Goal: Task Accomplishment & Management: Use online tool/utility

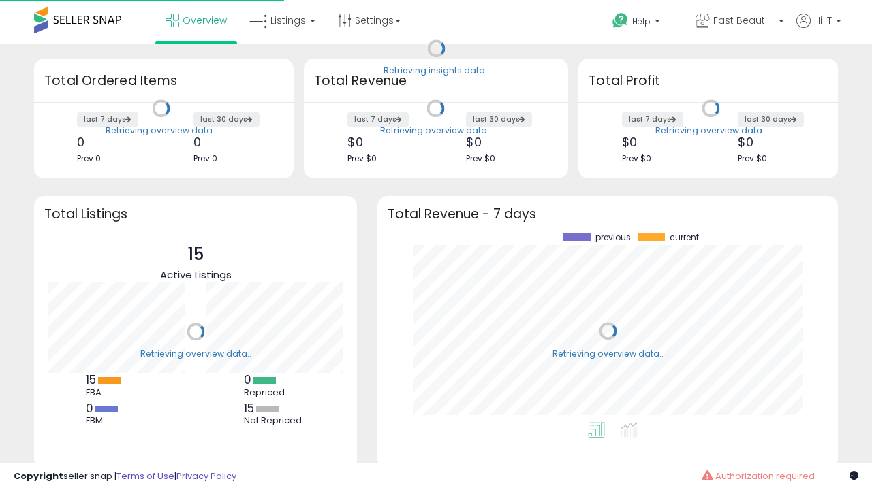
scroll to position [189, 433]
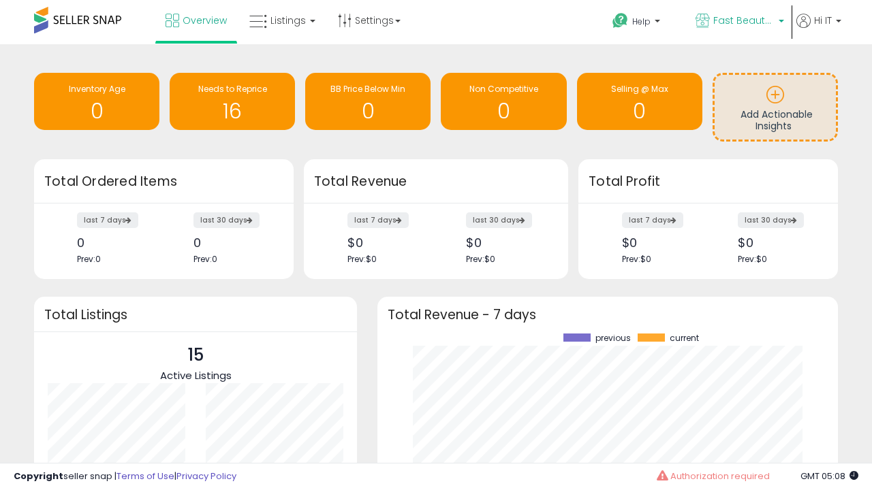
click at [738, 22] on span "Fast Beauty ([GEOGRAPHIC_DATA])" at bounding box center [743, 21] width 61 height 14
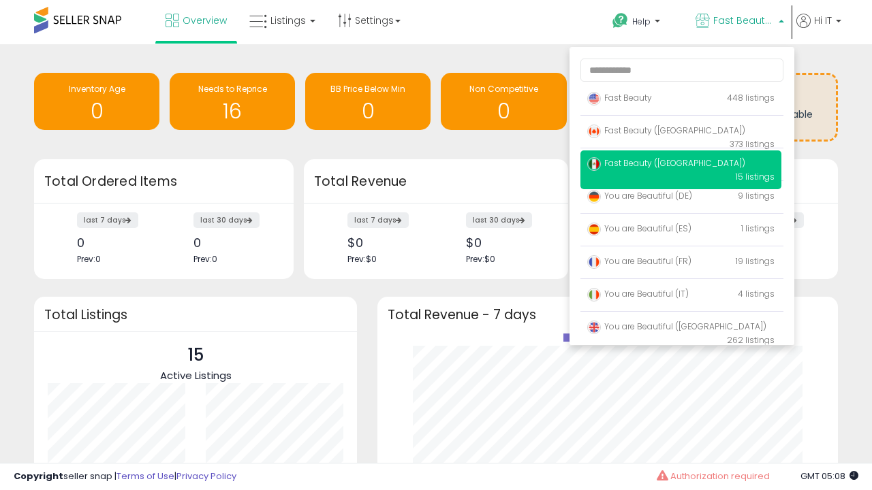
click at [680, 296] on span "You are Beautiful (IT)" at bounding box center [637, 294] width 101 height 12
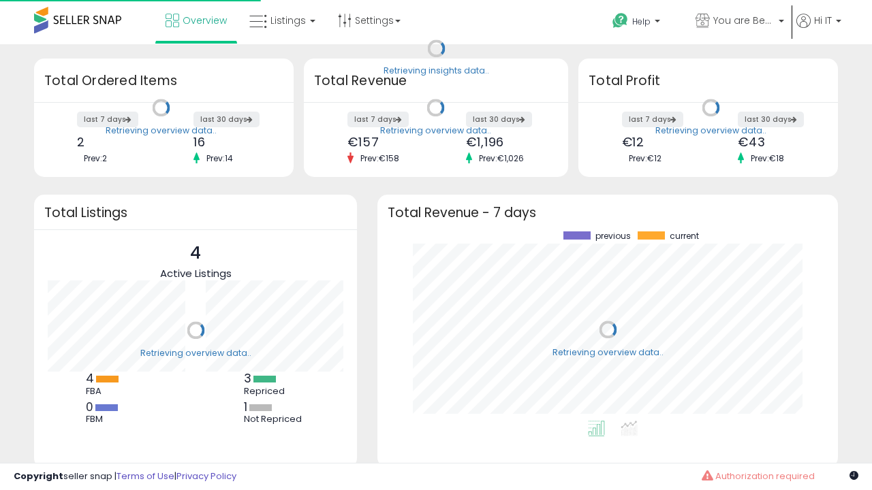
scroll to position [189, 433]
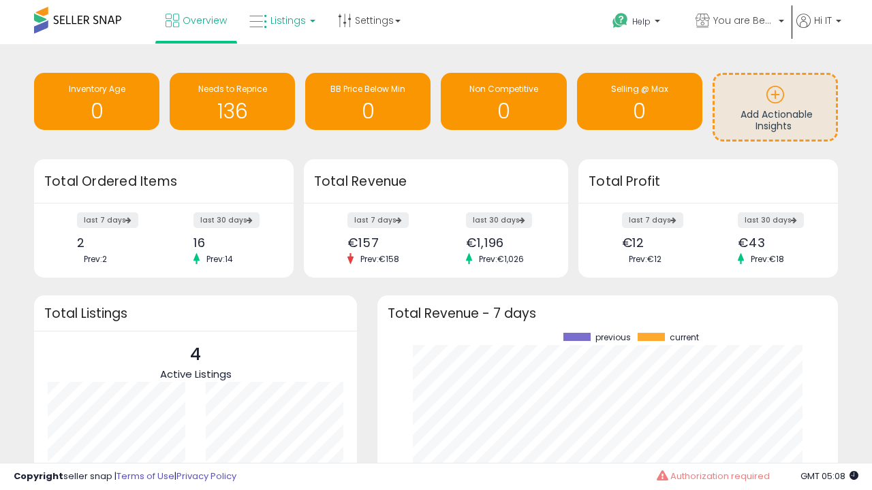
click at [281, 20] on span "Listings" at bounding box center [287, 21] width 35 height 14
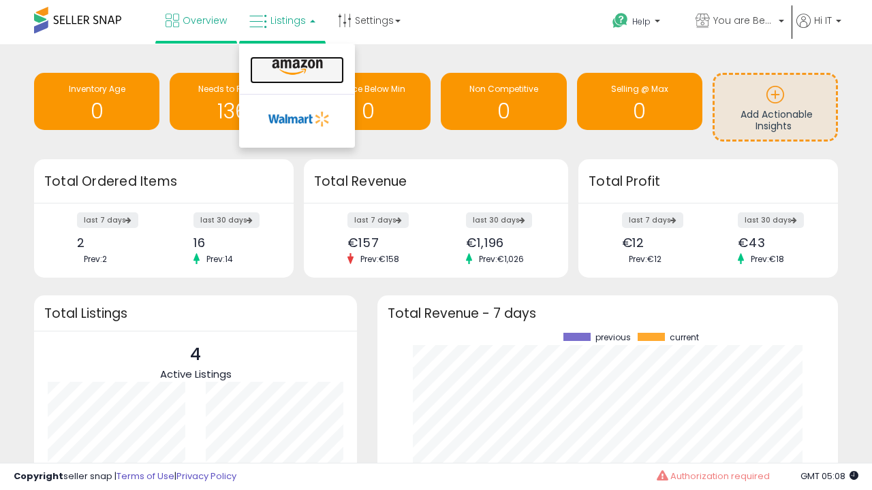
click at [296, 67] on icon at bounding box center [297, 68] width 59 height 18
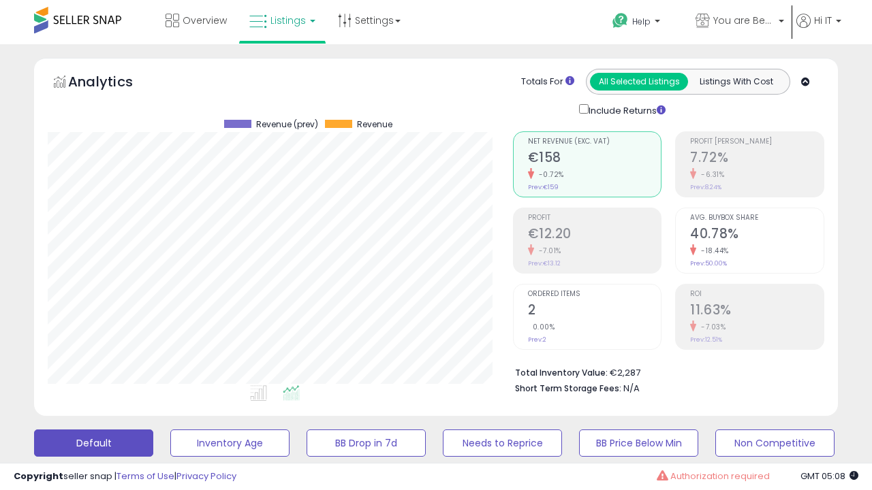
scroll to position [279, 464]
click at [170, 430] on button "All_Inventory" at bounding box center [229, 443] width 119 height 27
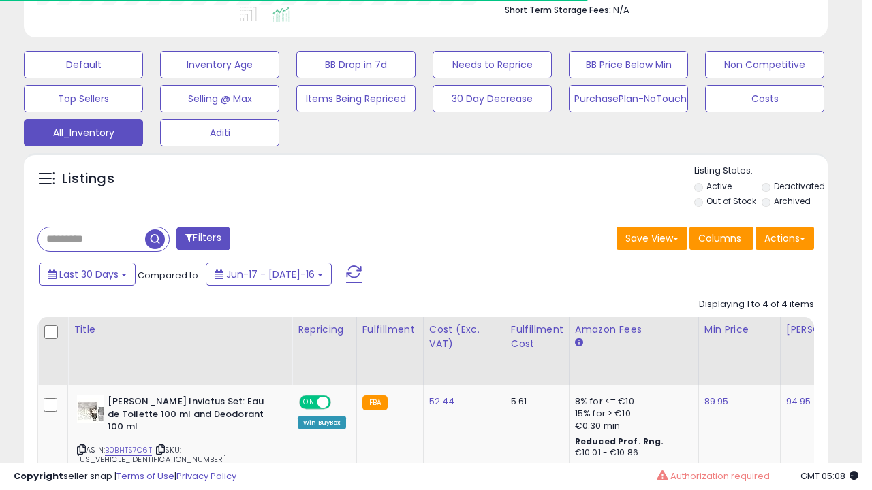
scroll to position [0, 0]
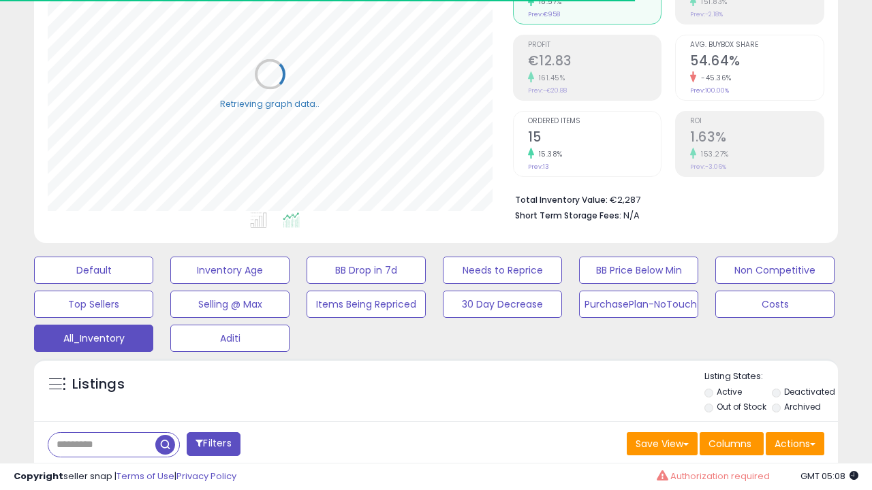
click at [97, 473] on span "Last 30 Days" at bounding box center [98, 480] width 59 height 14
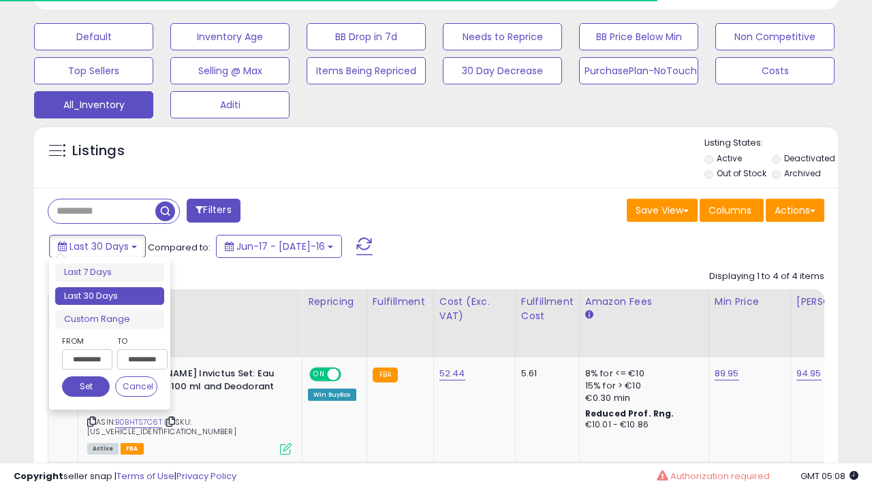
click at [110, 296] on li "Last 30 Days" at bounding box center [109, 296] width 109 height 18
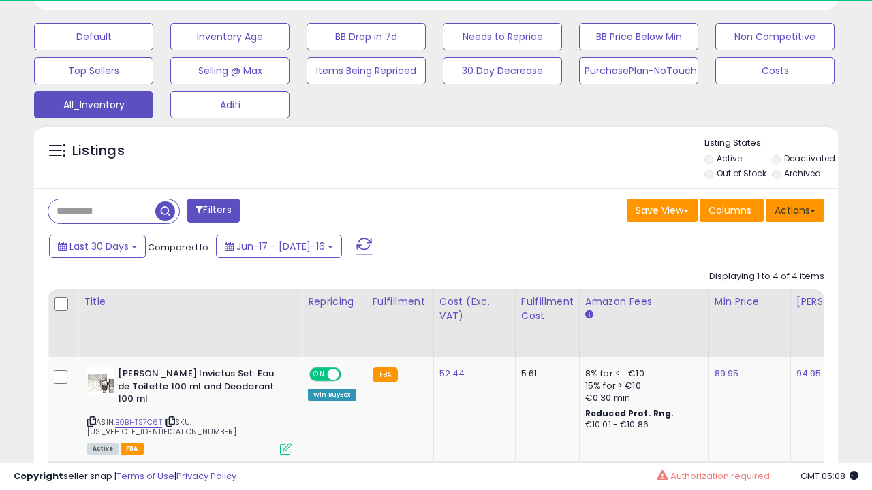
click at [795, 209] on button "Actions" at bounding box center [795, 210] width 59 height 23
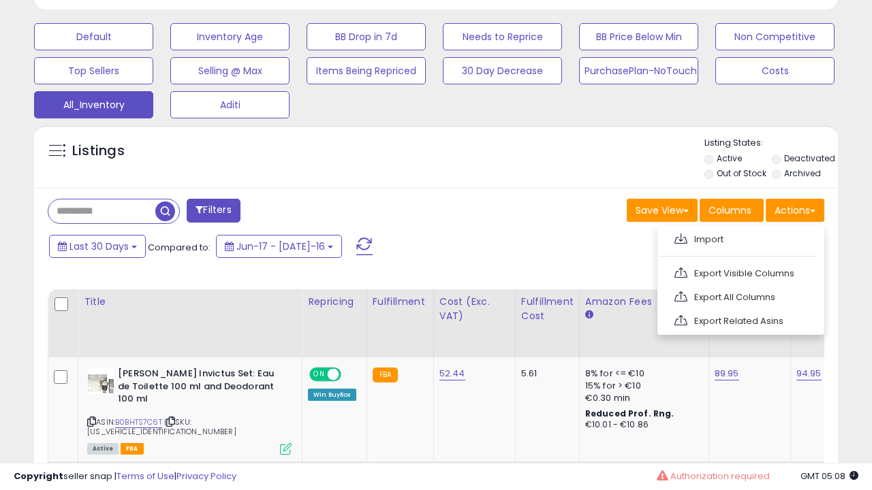
click at [739, 296] on link "Export All Columns" at bounding box center [739, 297] width 149 height 21
